Goal: Book appointment/travel/reservation

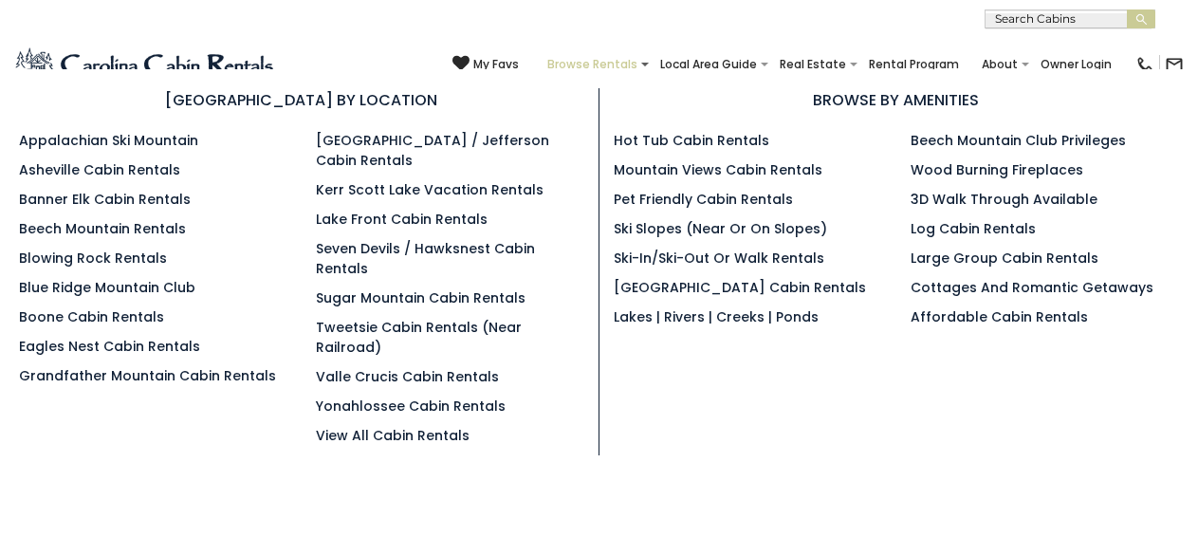
scroll to position [693, 0]
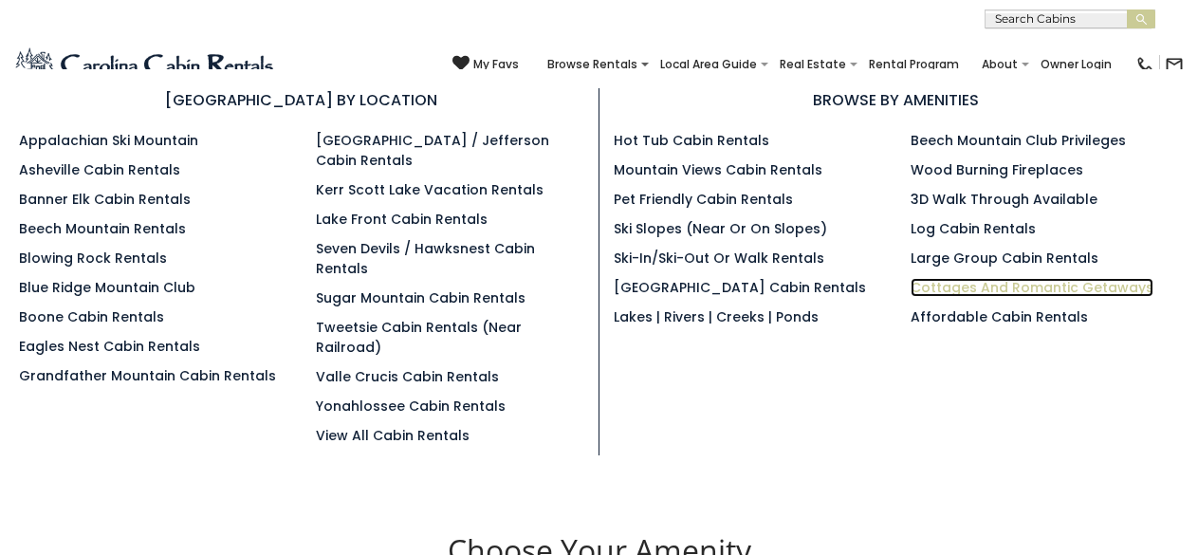
click at [969, 283] on link "Cottages and Romantic Getaways" at bounding box center [1032, 287] width 243 height 19
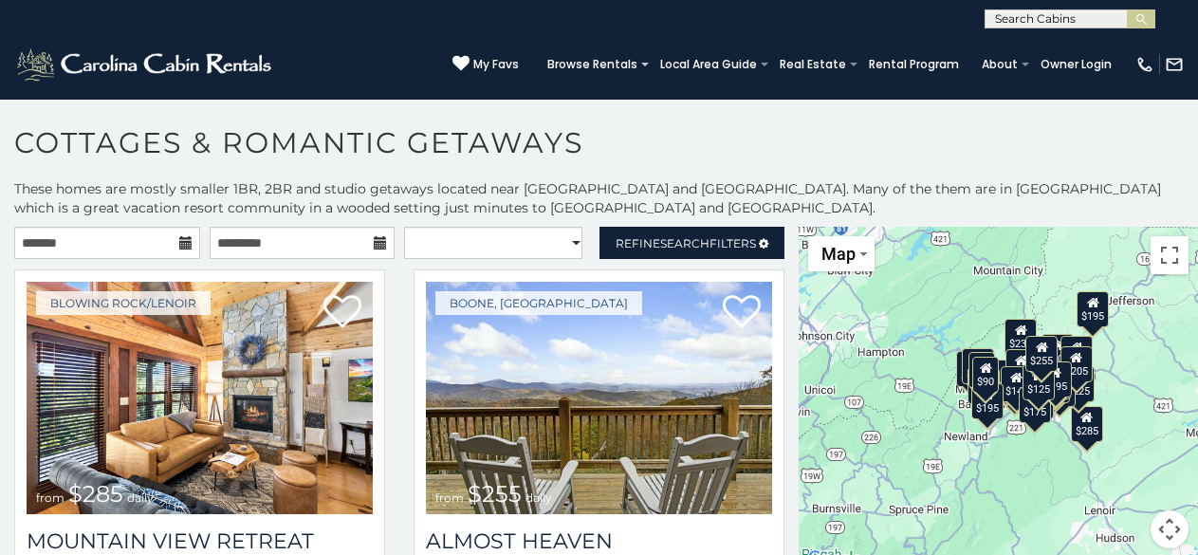
scroll to position [8, 0]
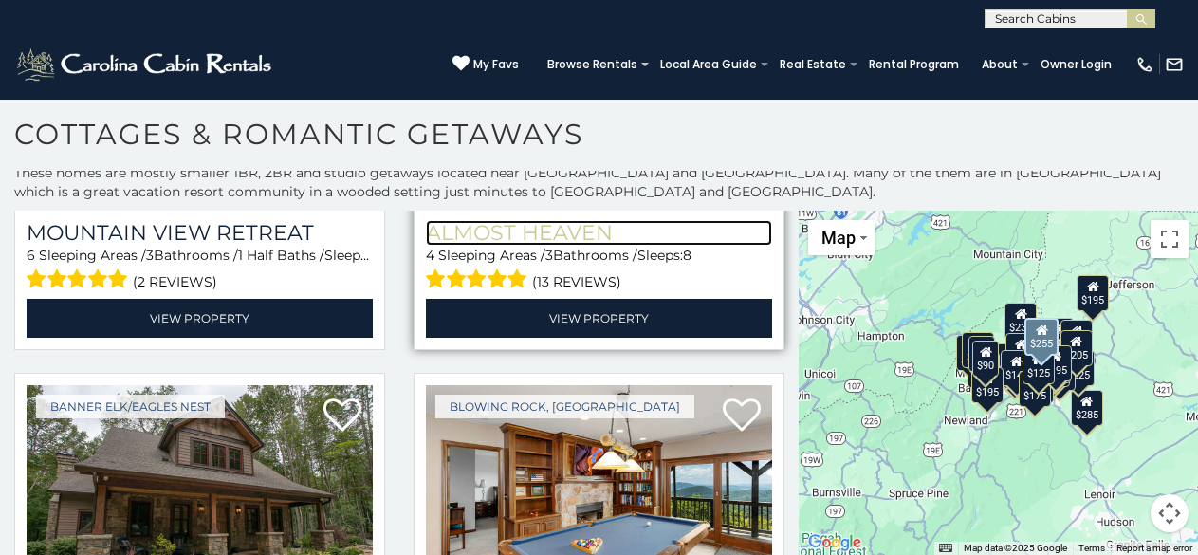
click at [474, 220] on h3 "Almost Heaven" at bounding box center [599, 233] width 346 height 26
